Goal: Task Accomplishment & Management: Manage account settings

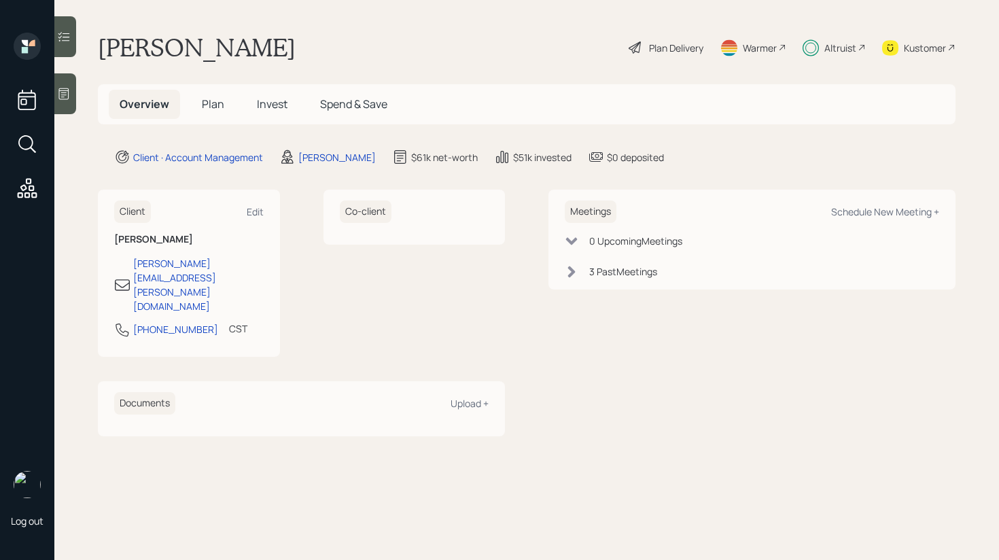
click at [275, 101] on span "Invest" at bounding box center [272, 104] width 31 height 15
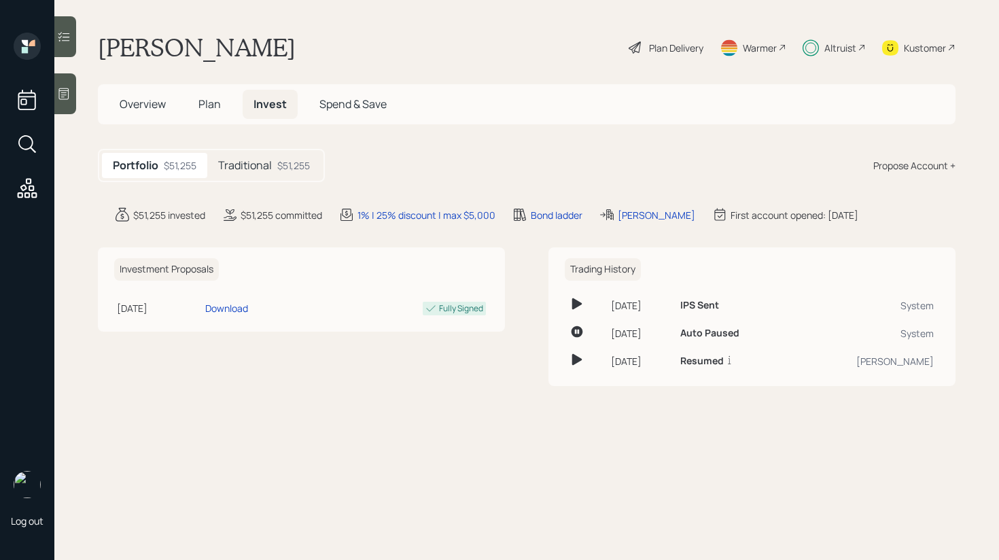
click at [60, 48] on div at bounding box center [65, 36] width 22 height 41
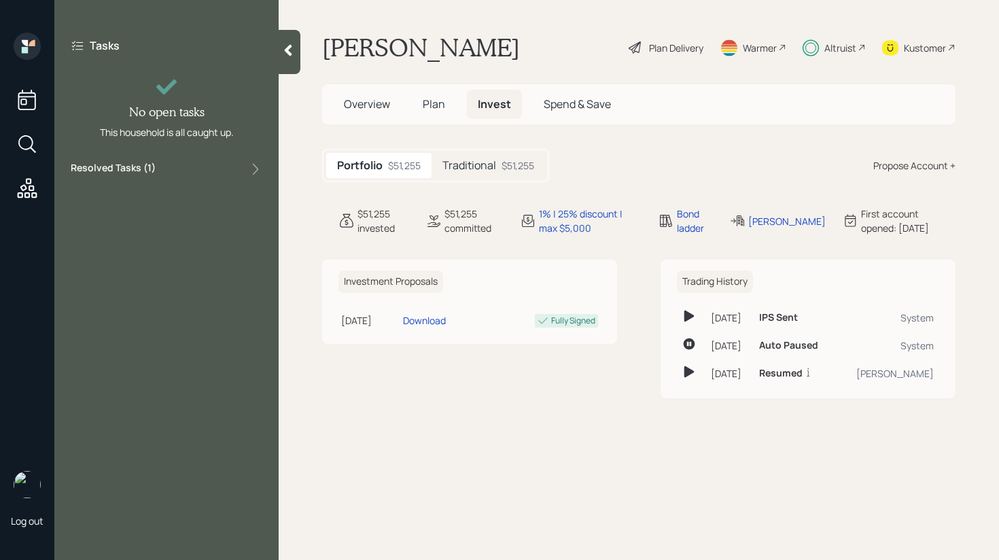
click at [166, 188] on div "Tasks No open tasks This household is all caught up. Resolved Tasks ( 1 )" at bounding box center [166, 280] width 224 height 560
click at [168, 168] on div "Resolved Tasks ( 1 )" at bounding box center [167, 169] width 192 height 16
